Goal: Information Seeking & Learning: Learn about a topic

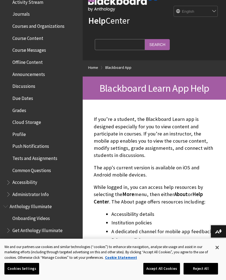
scroll to position [154, 0]
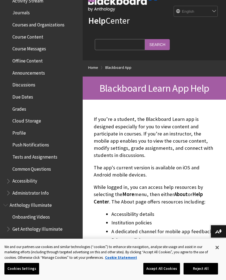
click at [119, 47] on input "Search Query" at bounding box center [120, 44] width 50 height 11
type input "Password"
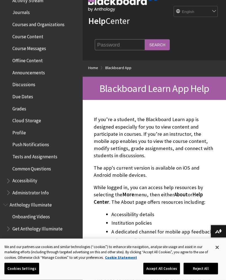
click at [145, 48] on input "Search" at bounding box center [157, 44] width 25 height 11
click at [145, 39] on input "Search" at bounding box center [157, 44] width 25 height 11
